Goal: Information Seeking & Learning: Learn about a topic

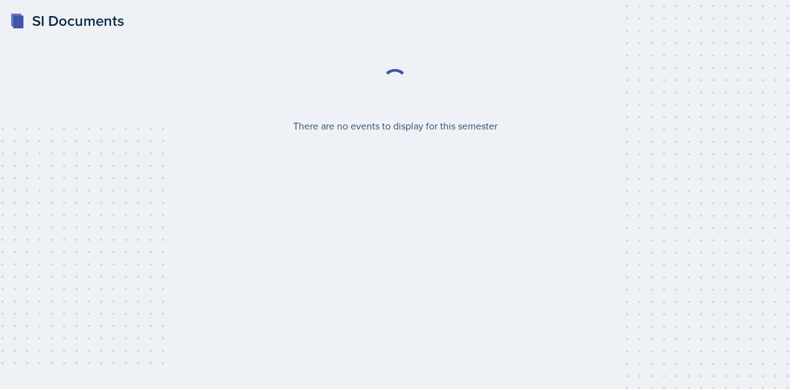
select select "2bed604d-1099-4043-b1bc-2365e8740244"
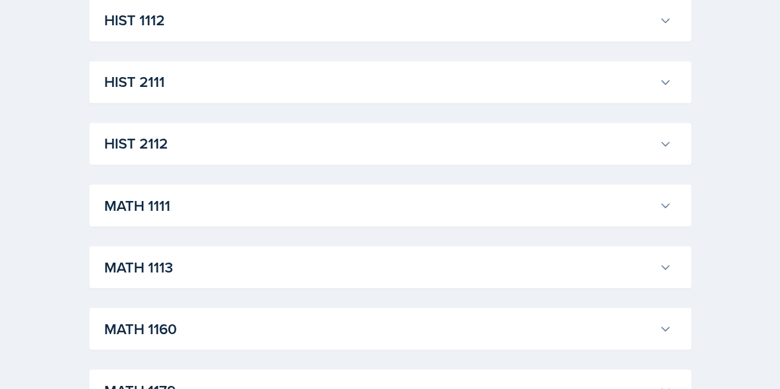
scroll to position [935, 0]
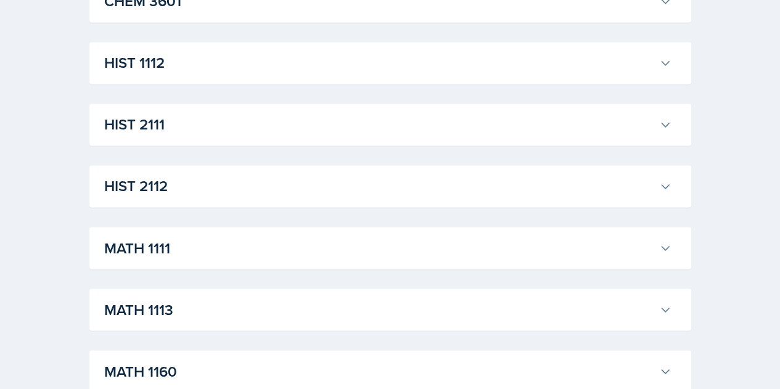
click at [200, 247] on h3 "MATH 1111" at bounding box center [379, 248] width 550 height 22
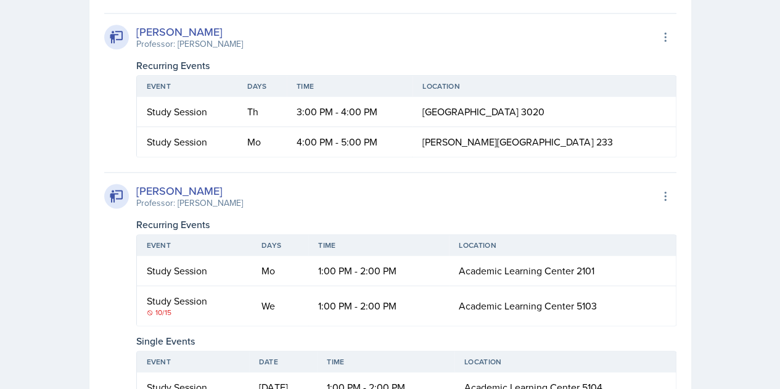
scroll to position [3129, 0]
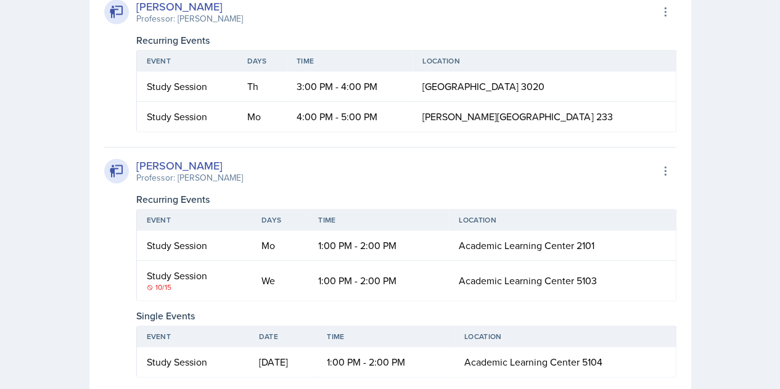
click at [477, 25] on div "[PERSON_NAME] Professor: [PERSON_NAME] Export to Google Calendar" at bounding box center [390, 11] width 573 height 27
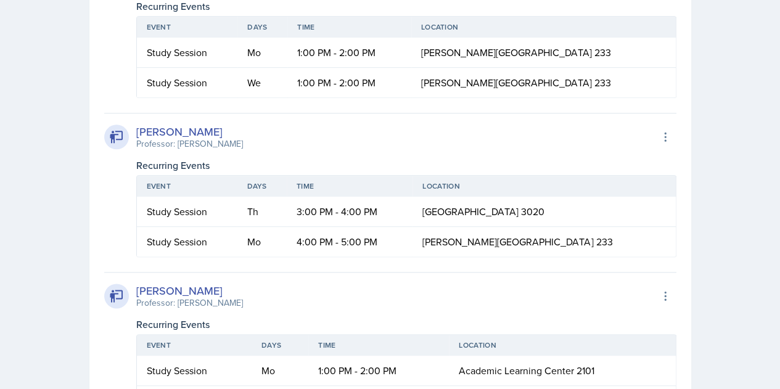
scroll to position [3004, 0]
drag, startPoint x: 603, startPoint y: 254, endPoint x: 431, endPoint y: 251, distance: 172.1
click at [431, 67] on tr "Study Session Mo 1:00 PM - 2:00 PM [PERSON_NAME][GEOGRAPHIC_DATA] 233" at bounding box center [406, 52] width 539 height 30
copy tr "[PERSON_NAME][GEOGRAPHIC_DATA] 233"
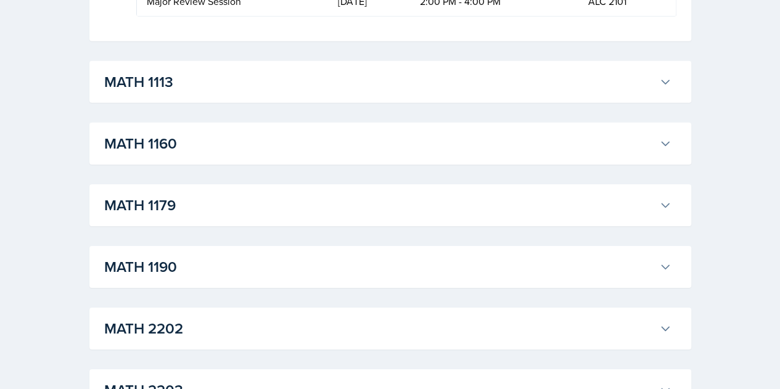
scroll to position [2051, 0]
